Goal: Navigation & Orientation: Find specific page/section

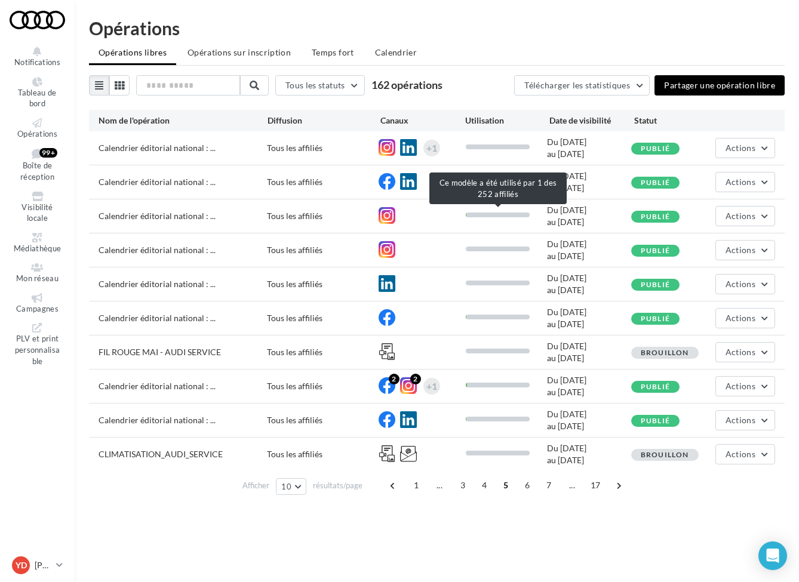
scroll to position [19, 0]
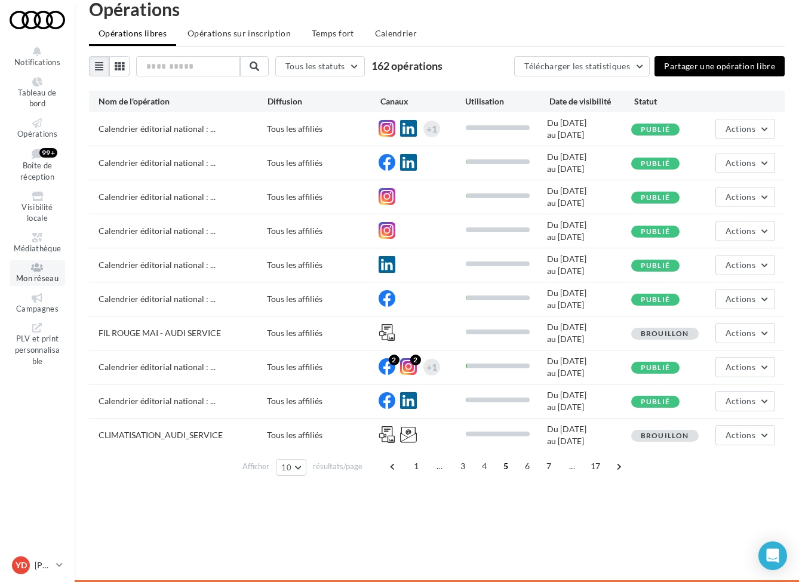
click at [37, 265] on icon at bounding box center [37, 268] width 48 height 10
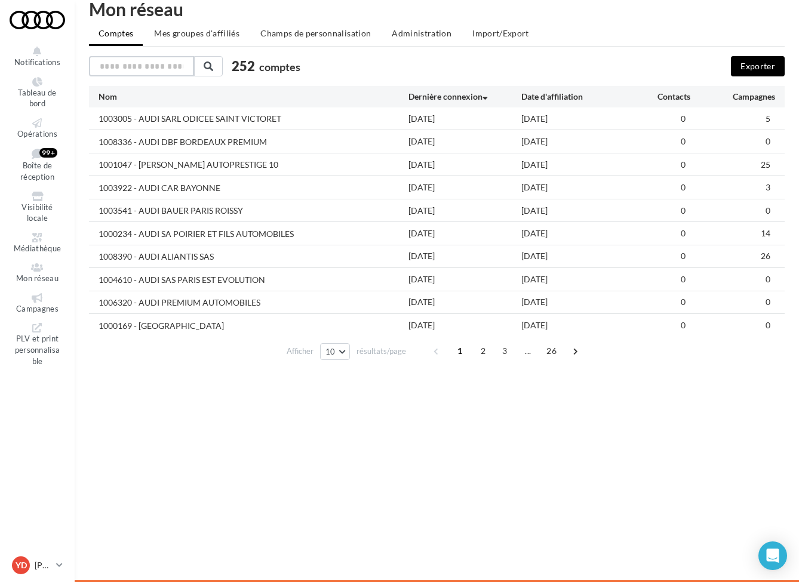
click at [128, 59] on input "text" at bounding box center [141, 66] width 105 height 20
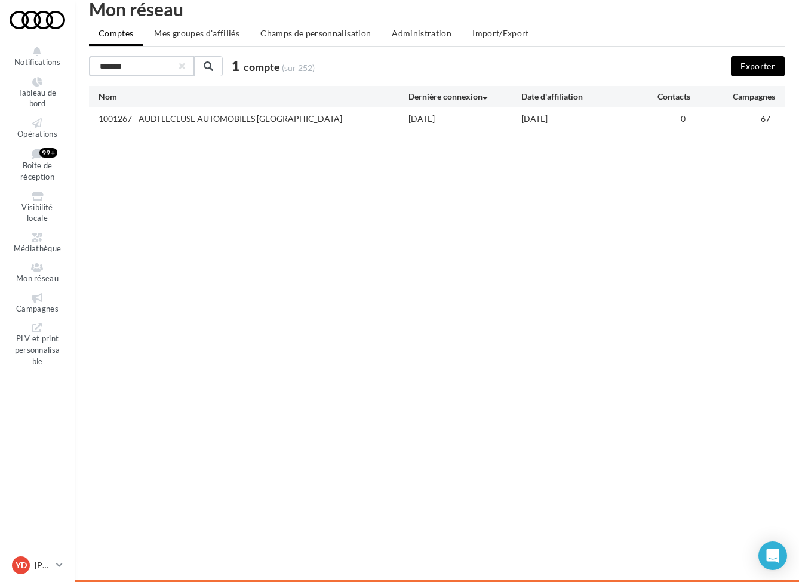
click at [315, 102] on div "Nom" at bounding box center [254, 97] width 310 height 12
type input "*******"
click at [271, 118] on div "1001267 - AUDI LECLUSE AUTOMOBILES [GEOGRAPHIC_DATA]" at bounding box center [221, 119] width 244 height 12
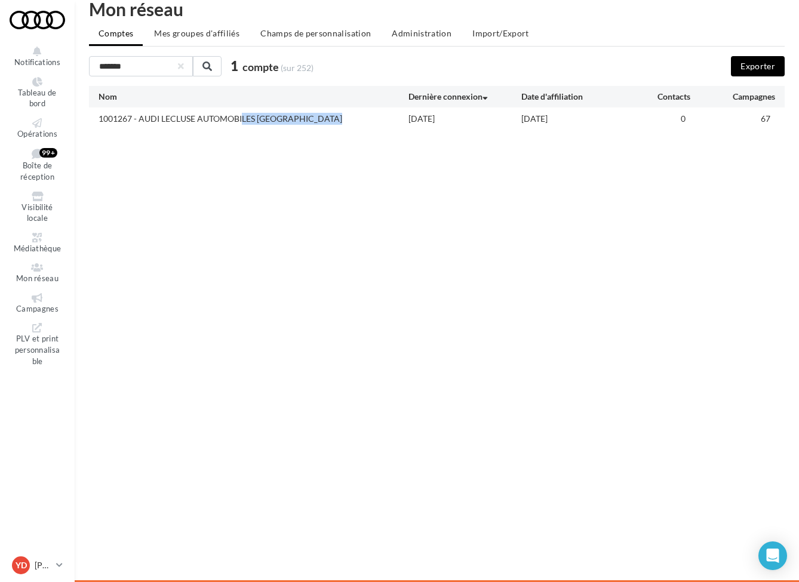
click at [321, 122] on div "1001267 - AUDI LECLUSE AUTOMOBILES [GEOGRAPHIC_DATA]" at bounding box center [254, 118] width 310 height 13
click at [406, 120] on div "1001267 - AUDI LECLUSE AUTOMOBILES [GEOGRAPHIC_DATA]" at bounding box center [254, 118] width 310 height 13
click at [489, 85] on div "******* 1 compte (sur 252) Exporter Nom Dernière connexion Date d'affiliation C…" at bounding box center [437, 92] width 696 height 73
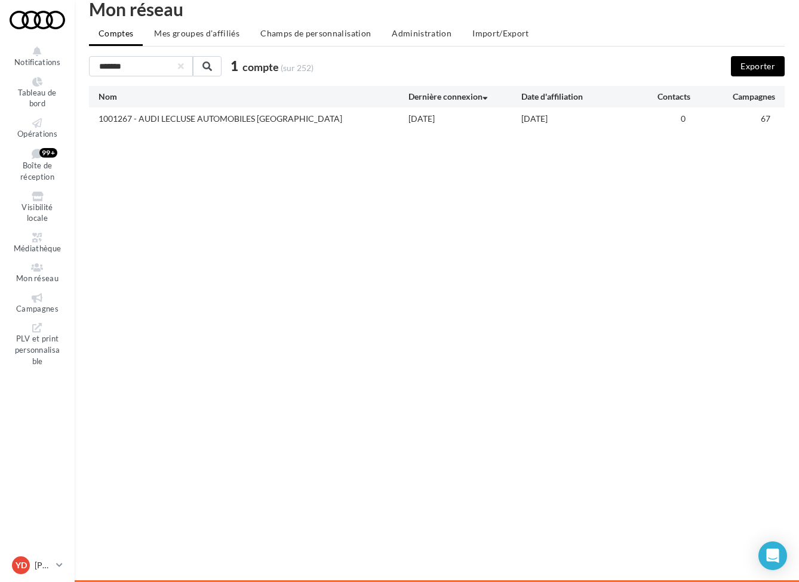
click at [553, 99] on div "Date d'affiliation" at bounding box center [578, 97] width 113 height 12
click at [636, 111] on div "1001267 - AUDI LECLUSE AUTOMOBILES [GEOGRAPHIC_DATA] [DATE] [DATE] 0 67" at bounding box center [437, 119] width 696 height 22
click at [769, 123] on span "67" at bounding box center [766, 119] width 10 height 10
click at [109, 97] on div "Nom" at bounding box center [254, 97] width 310 height 12
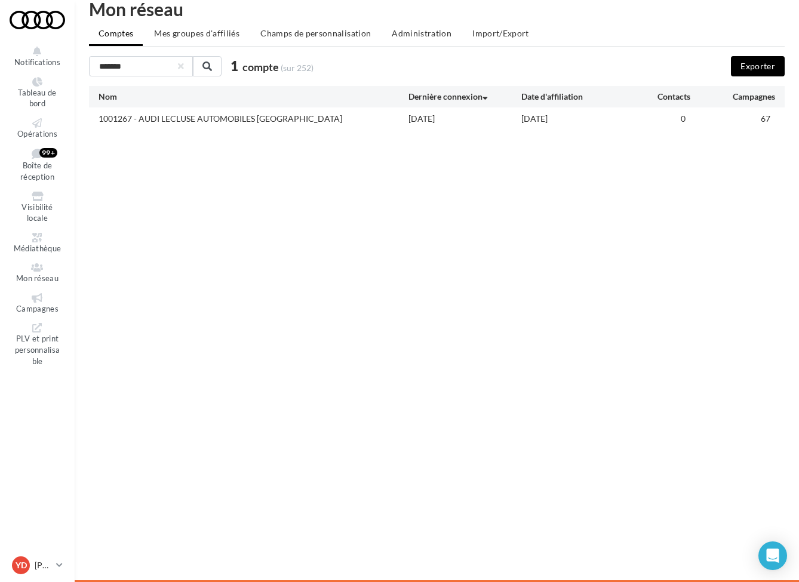
click at [189, 111] on div "1001267 - AUDI LECLUSE AUTOMOBILES [GEOGRAPHIC_DATA] [DATE] [DATE] 0 67" at bounding box center [437, 119] width 696 height 22
click at [249, 123] on div "1001267 - AUDI LECLUSE AUTOMOBILES [GEOGRAPHIC_DATA]" at bounding box center [221, 119] width 244 height 12
click at [301, 119] on div "1001267 - AUDI LECLUSE AUTOMOBILES [GEOGRAPHIC_DATA]" at bounding box center [254, 118] width 310 height 13
drag, startPoint x: 258, startPoint y: 118, endPoint x: 263, endPoint y: 127, distance: 9.9
click at [263, 127] on div "1001267 - AUDI LECLUSE AUTOMOBILES [GEOGRAPHIC_DATA] [DATE] [DATE] 0 67" at bounding box center [437, 119] width 696 height 22
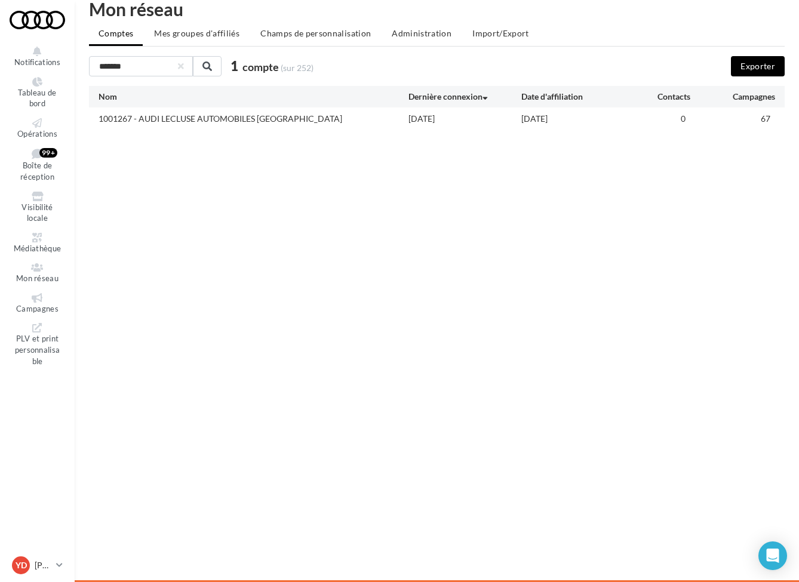
click at [263, 127] on div "1001267 - AUDI LECLUSE AUTOMOBILES [GEOGRAPHIC_DATA] [DATE] [DATE] 0 67" at bounding box center [437, 119] width 696 height 22
drag, startPoint x: 309, startPoint y: 115, endPoint x: 295, endPoint y: 115, distance: 14.3
click at [298, 115] on div "1001267 - AUDI LECLUSE AUTOMOBILES [GEOGRAPHIC_DATA]" at bounding box center [254, 118] width 310 height 13
drag, startPoint x: 314, startPoint y: 116, endPoint x: 86, endPoint y: 116, distance: 228.2
click at [86, 116] on div "Mon réseau Comptes Mes groupes d'affiliés Champs de personnalisation Administra…" at bounding box center [437, 65] width 725 height 130
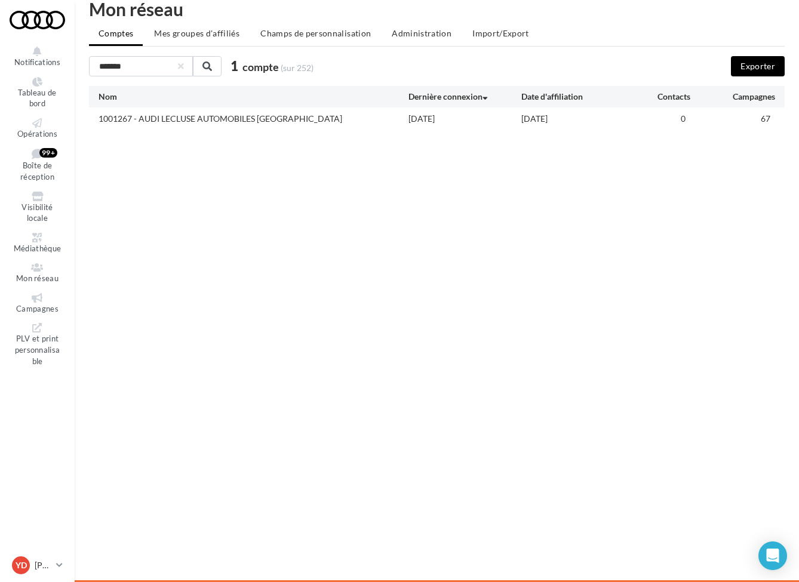
click at [299, 116] on div "1001267 - AUDI LECLUSE AUTOMOBILES [GEOGRAPHIC_DATA]" at bounding box center [254, 118] width 310 height 13
click at [220, 39] on li "Mes groupes d'affiliés" at bounding box center [197, 34] width 105 height 22
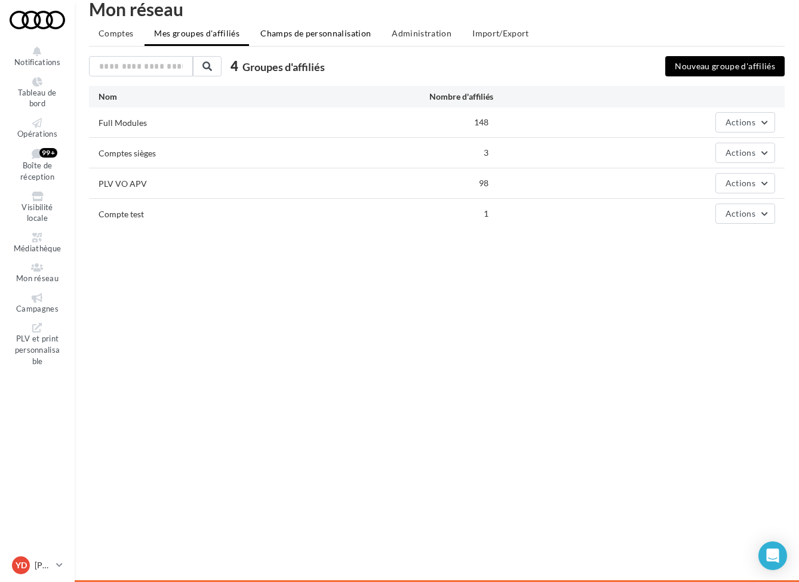
click at [284, 30] on span "Champs de personnalisation" at bounding box center [315, 33] width 111 height 10
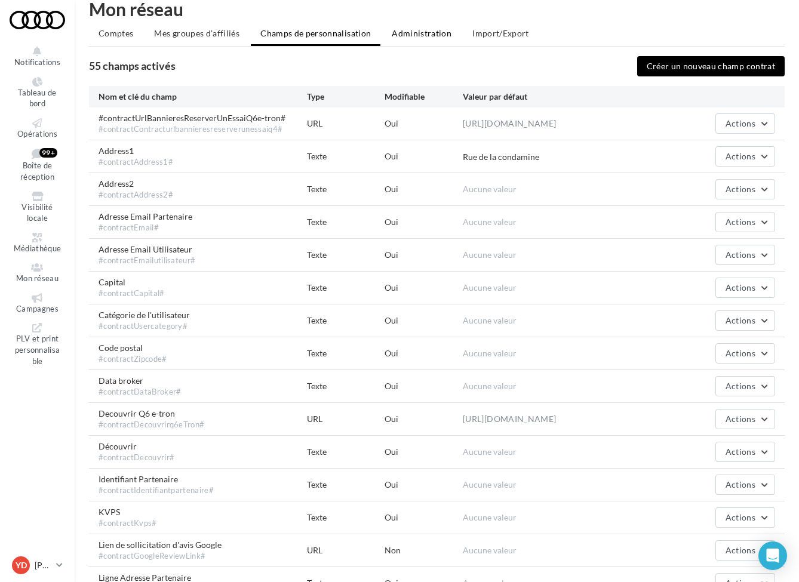
click at [431, 33] on span "Administration" at bounding box center [422, 33] width 60 height 10
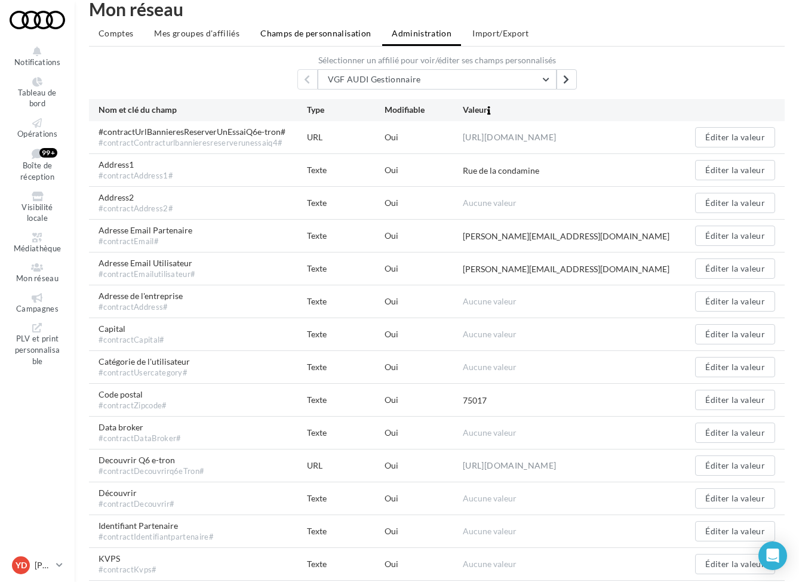
click at [287, 34] on span "Champs de personnalisation" at bounding box center [315, 33] width 111 height 10
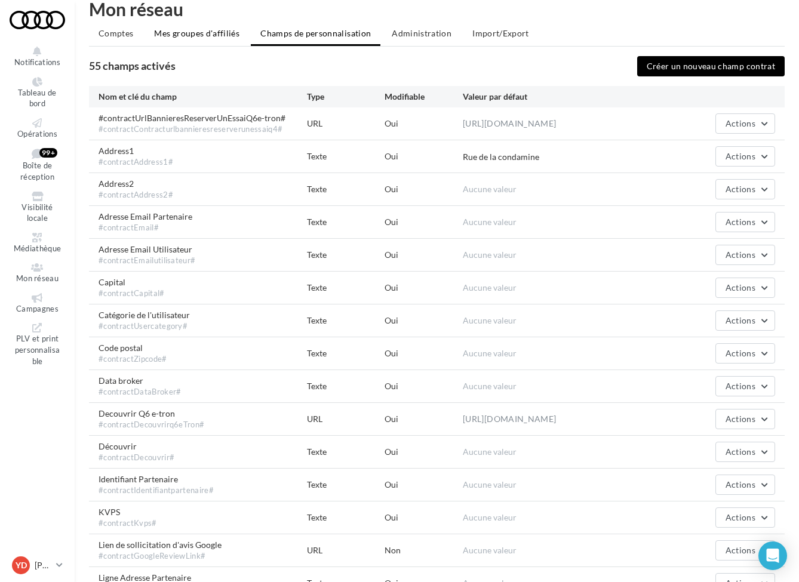
click at [204, 36] on span "Mes groupes d'affiliés" at bounding box center [196, 33] width 85 height 10
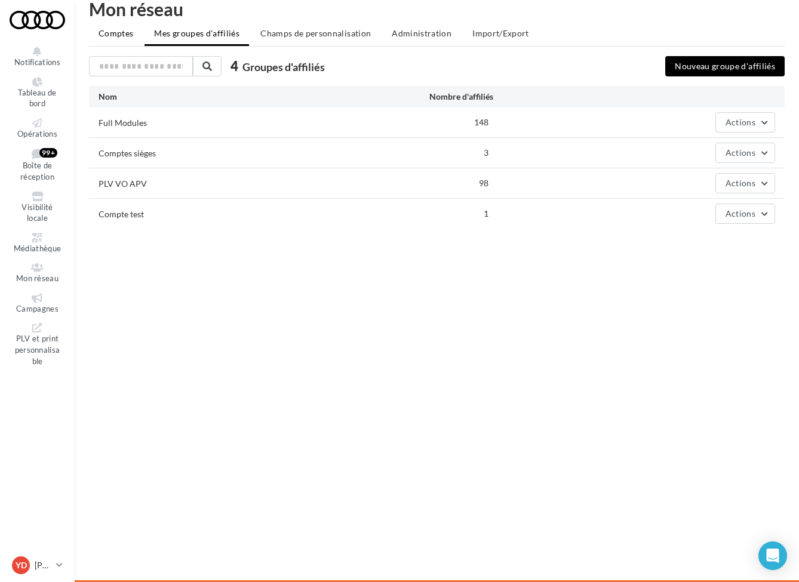
click at [118, 38] on span "Comptes" at bounding box center [116, 33] width 35 height 10
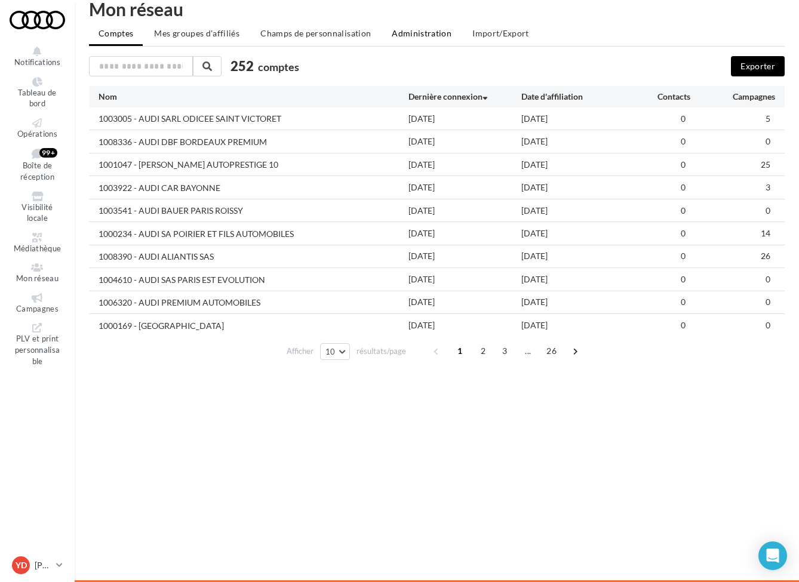
click at [413, 32] on span "Administration" at bounding box center [422, 33] width 60 height 10
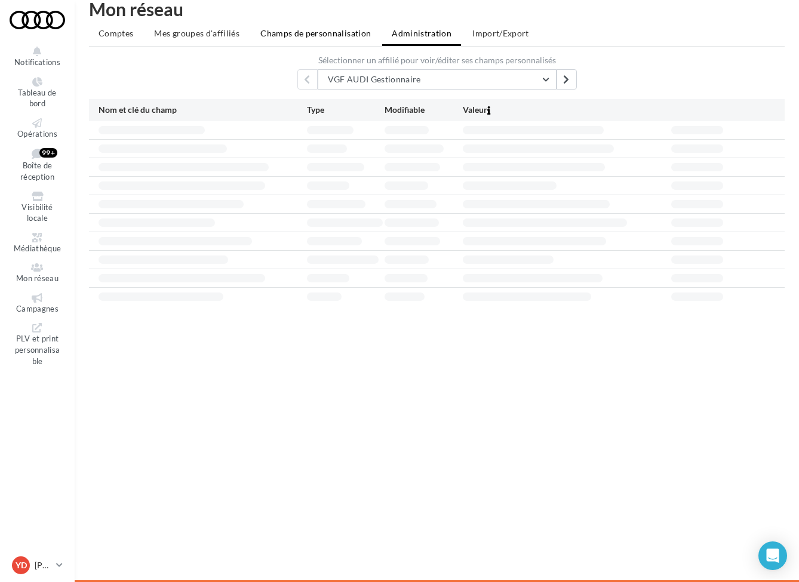
click at [317, 33] on span "Champs de personnalisation" at bounding box center [315, 33] width 111 height 10
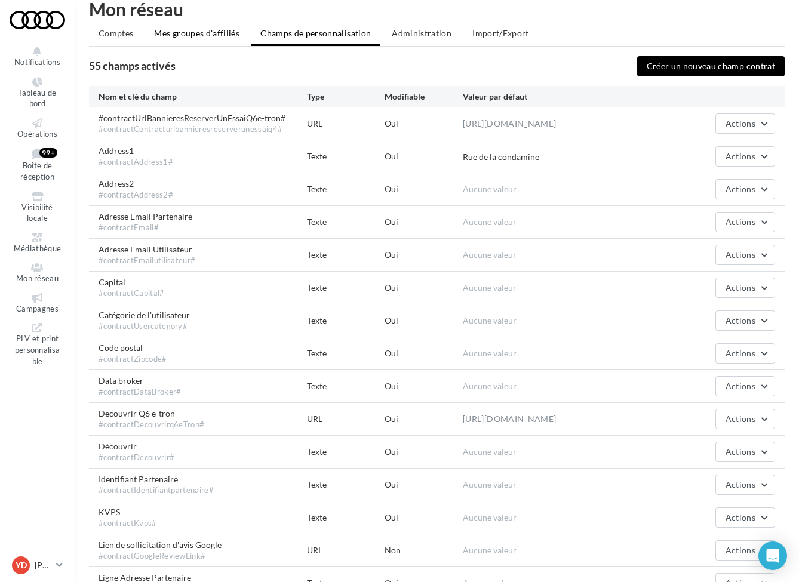
click at [175, 35] on span "Mes groupes d'affiliés" at bounding box center [196, 33] width 85 height 10
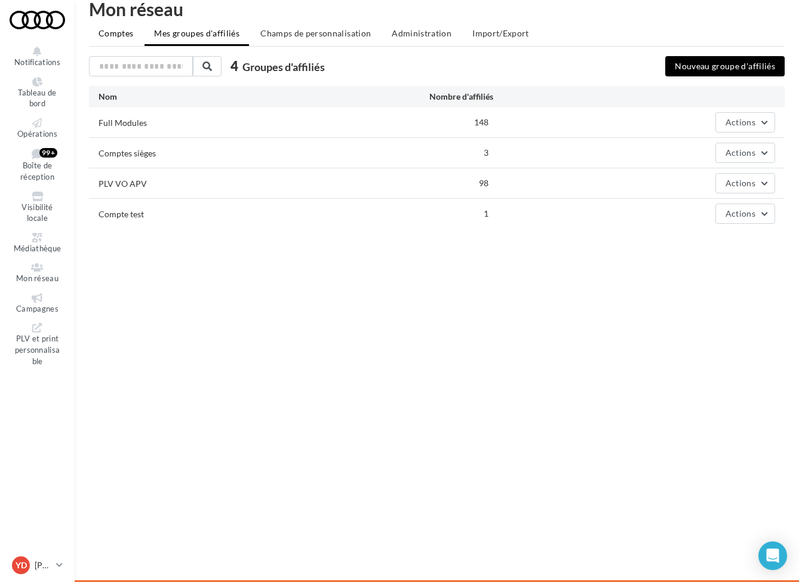
click at [110, 35] on span "Comptes" at bounding box center [116, 33] width 35 height 10
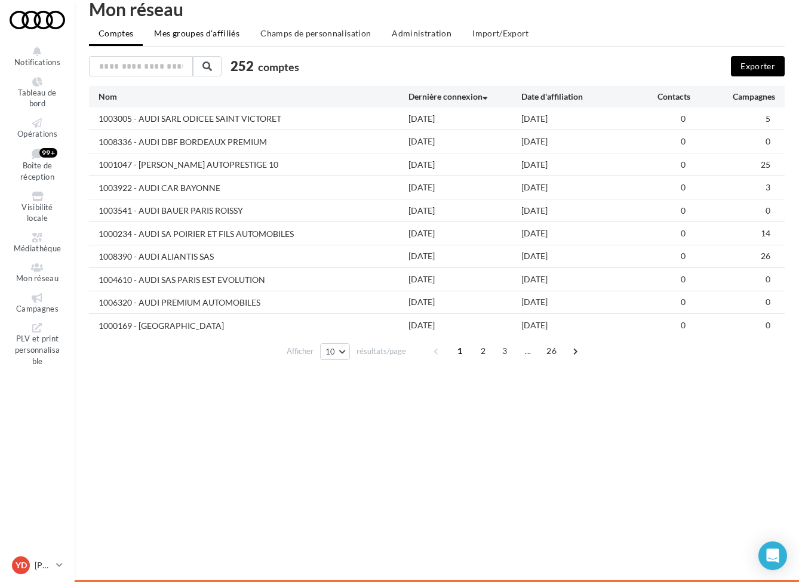
click at [188, 37] on span "Mes groupes d'affiliés" at bounding box center [196, 33] width 85 height 10
